Goal: Information Seeking & Learning: Find specific fact

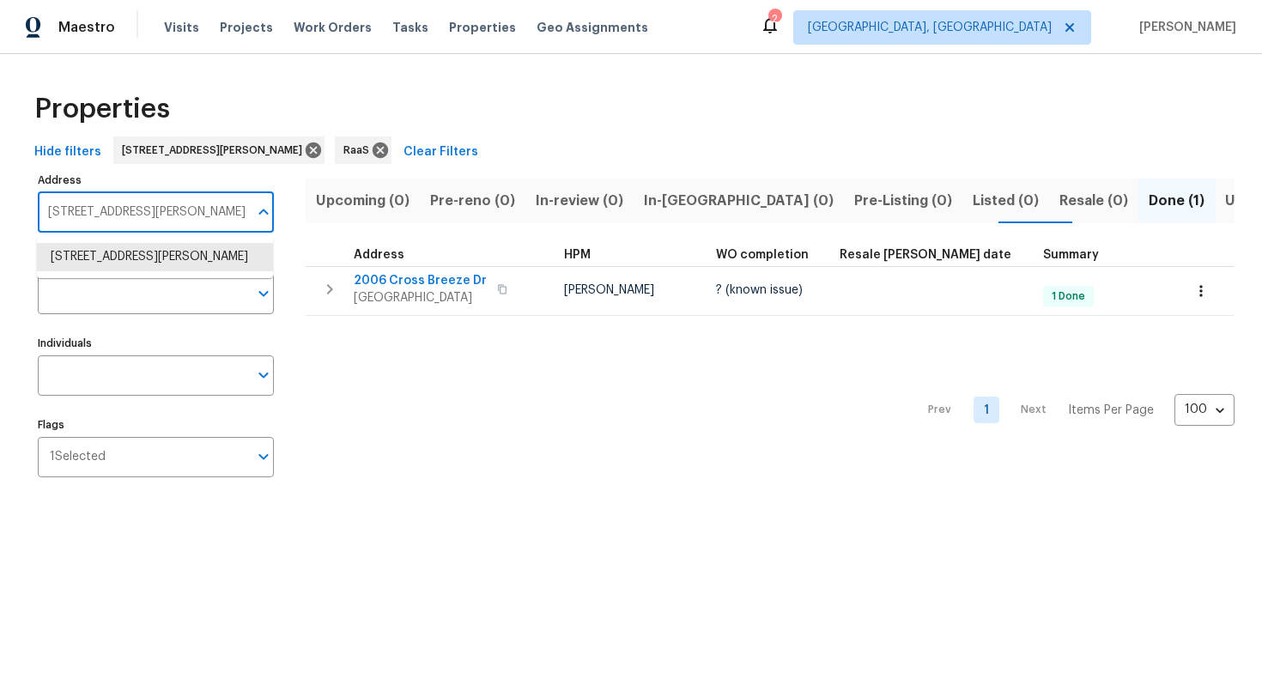
type input "[STREET_ADDRESS]"
click at [179, 254] on li "1300 Mercy Dr Orlando FL 32808" at bounding box center [155, 257] width 236 height 28
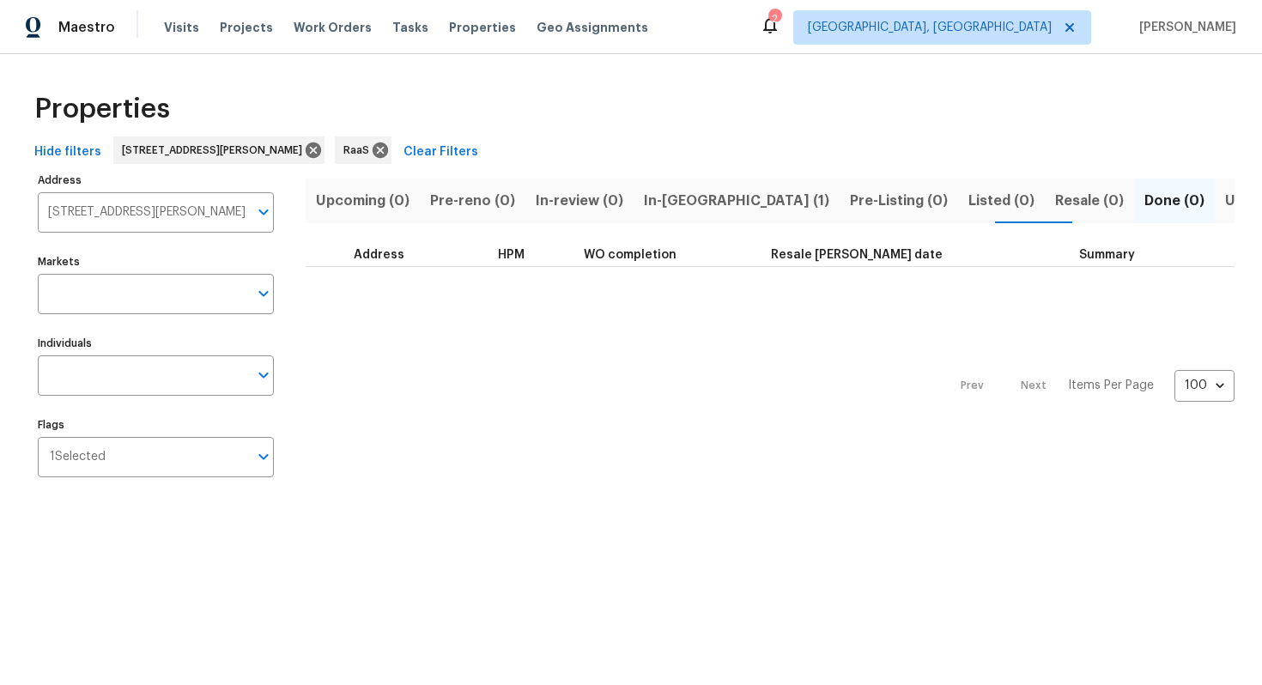
click at [654, 192] on span "In-reno (1)" at bounding box center [736, 201] width 185 height 24
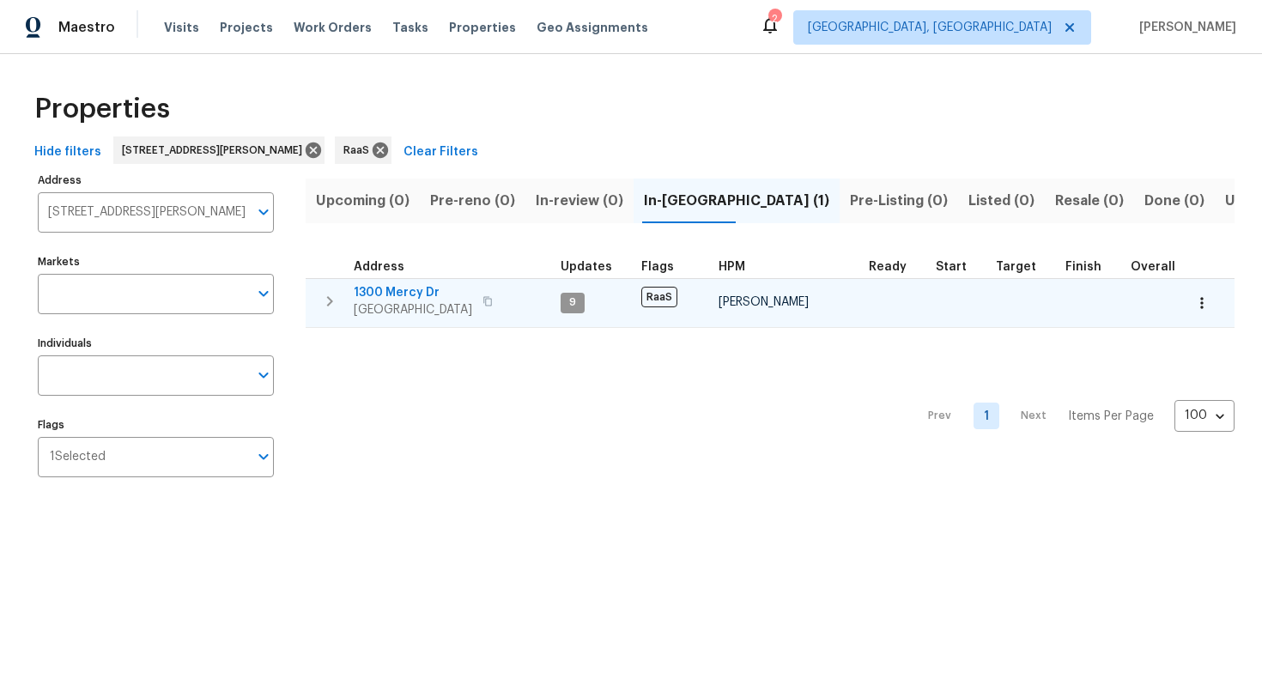
click at [391, 289] on span "1300 Mercy Dr" at bounding box center [413, 292] width 119 height 17
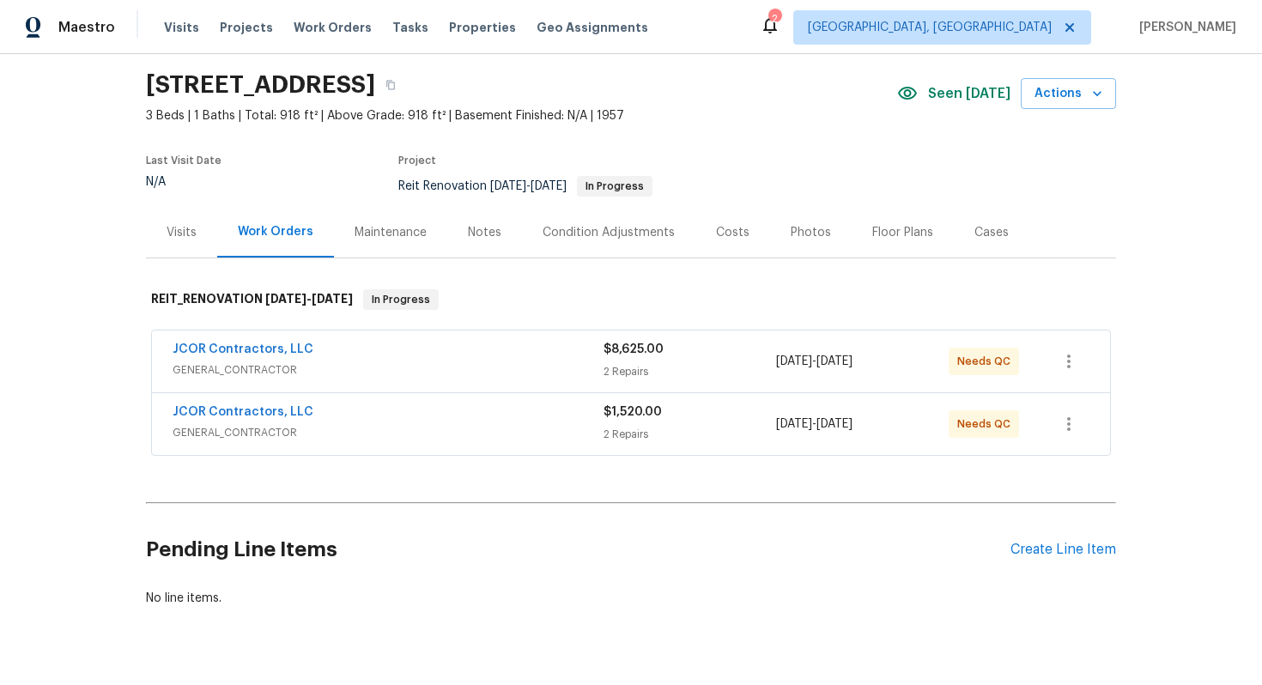
scroll to position [52, 0]
click at [719, 243] on div "Costs" at bounding box center [733, 234] width 75 height 51
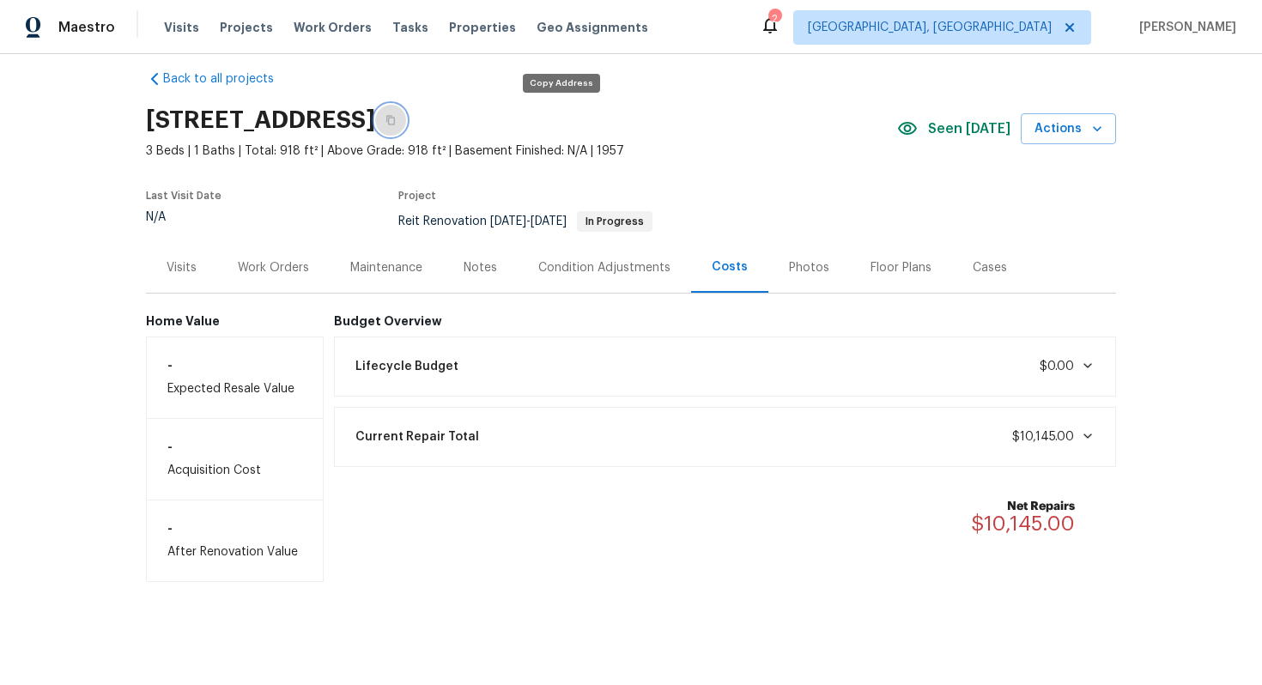
click at [396, 119] on icon "button" at bounding box center [391, 120] width 10 height 10
click at [277, 269] on div "Work Orders" at bounding box center [273, 267] width 71 height 17
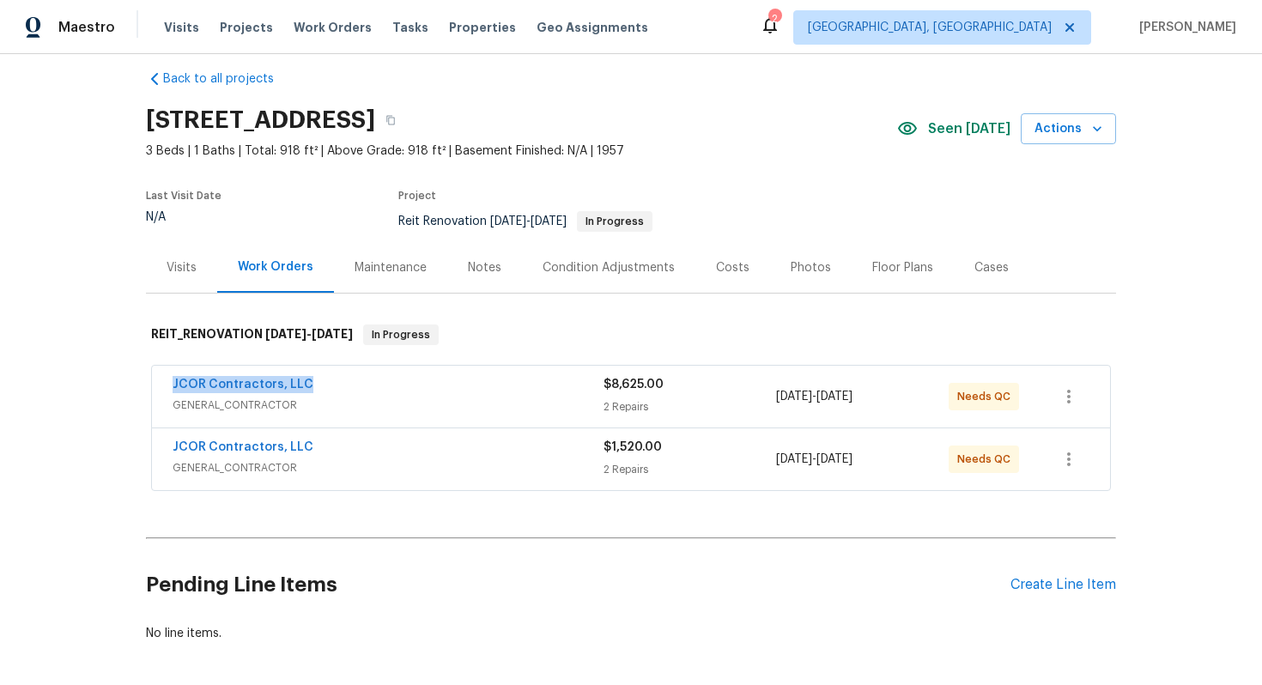
drag, startPoint x: 161, startPoint y: 380, endPoint x: 352, endPoint y: 395, distance: 192.1
click at [352, 395] on div "JCOR Contractors, LLC GENERAL_CONTRACTOR $8,625.00 2 Repairs [DATE] - [DATE] Ne…" at bounding box center [631, 397] width 958 height 62
copy link "JCOR Contractors, LLC"
drag, startPoint x: 167, startPoint y: 442, endPoint x: 329, endPoint y: 438, distance: 161.5
click at [329, 438] on div "JCOR Contractors, LLC GENERAL_CONTRACTOR $1,520.00 2 Repairs [DATE] - [DATE] Ne…" at bounding box center [631, 460] width 958 height 62
